Goal: Information Seeking & Learning: Learn about a topic

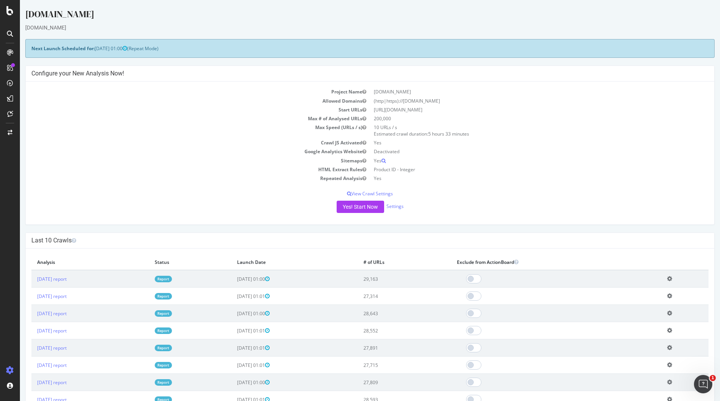
click at [172, 277] on link "Report" at bounding box center [163, 279] width 17 height 7
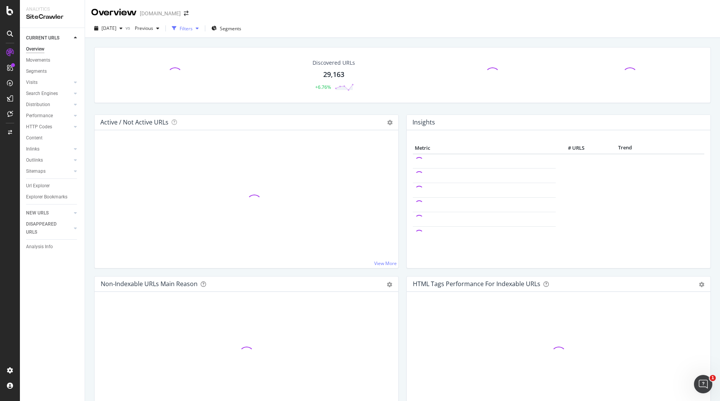
click at [202, 26] on div "button" at bounding box center [197, 28] width 9 height 5
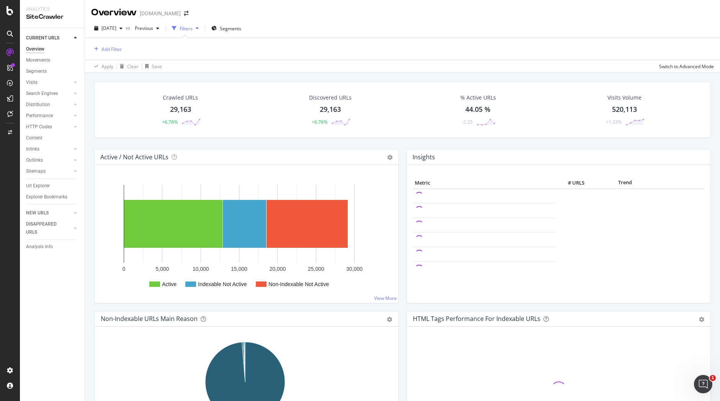
click at [202, 25] on div "Filters" at bounding box center [185, 28] width 33 height 11
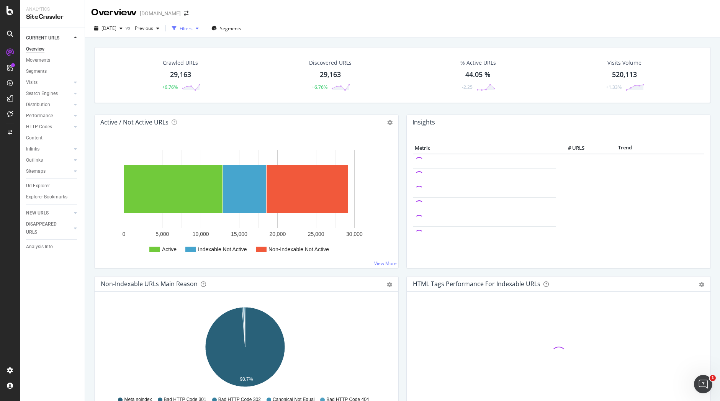
click at [202, 25] on div "Filters" at bounding box center [185, 28] width 33 height 11
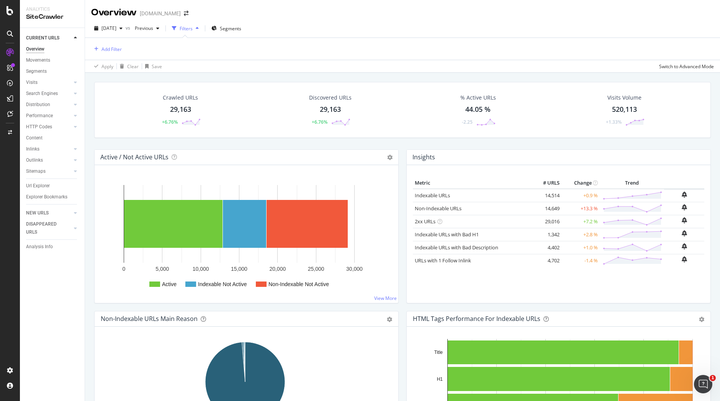
click at [202, 31] on div "Filters" at bounding box center [185, 28] width 33 height 11
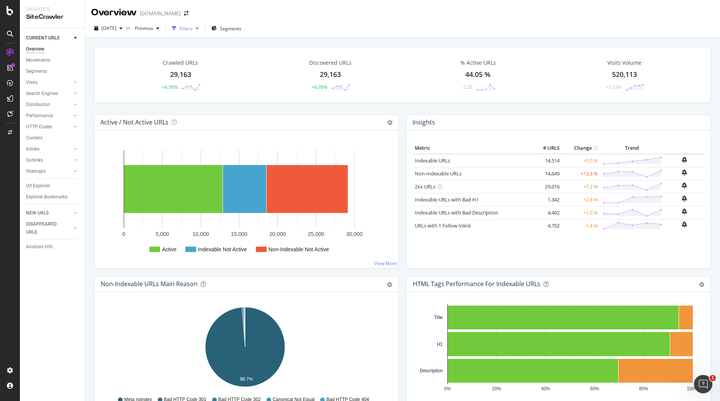
click at [202, 31] on div "Filters" at bounding box center [185, 28] width 33 height 11
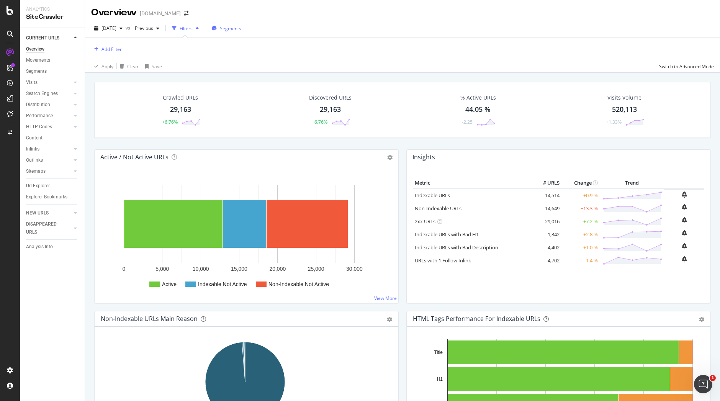
click at [241, 29] on span "Segments" at bounding box center [230, 28] width 21 height 7
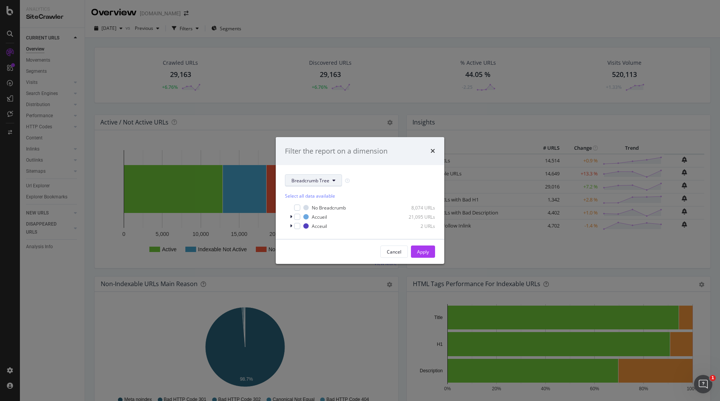
click at [333, 180] on icon "modal" at bounding box center [333, 180] width 3 height 5
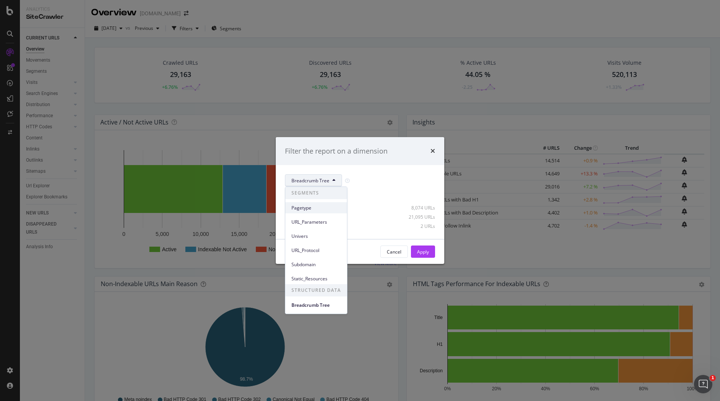
click at [310, 207] on span "Pagetype" at bounding box center [315, 207] width 49 height 7
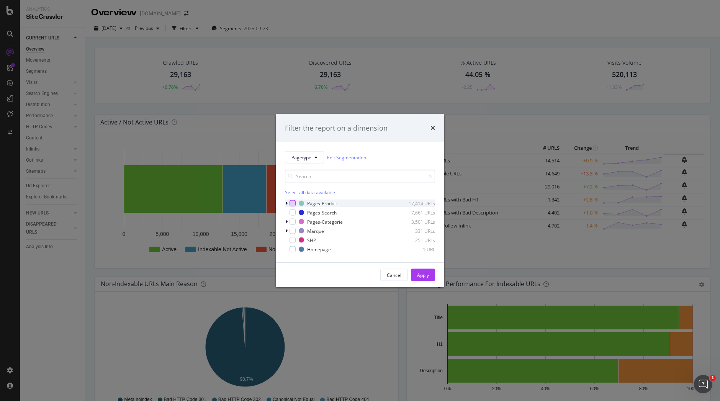
click at [293, 204] on div "modal" at bounding box center [292, 203] width 6 height 6
click at [433, 129] on icon "times" at bounding box center [432, 128] width 5 height 6
